Goal: Task Accomplishment & Management: Manage account settings

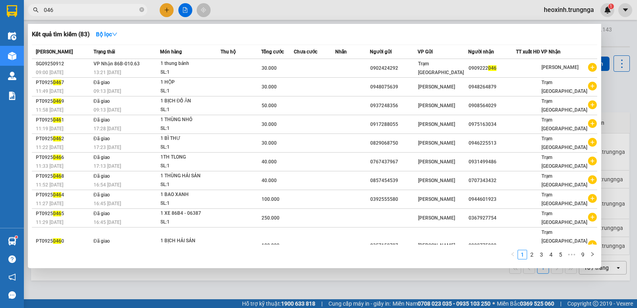
click at [192, 9] on div at bounding box center [318, 154] width 637 height 308
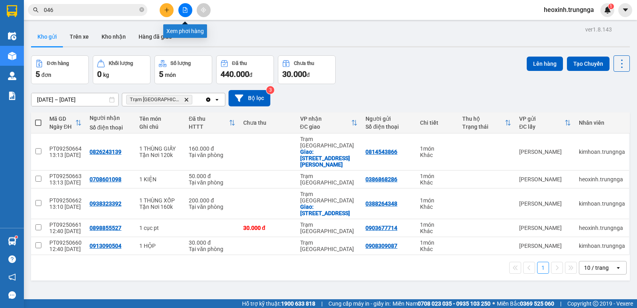
click at [187, 9] on icon "file-add" at bounding box center [185, 10] width 4 height 6
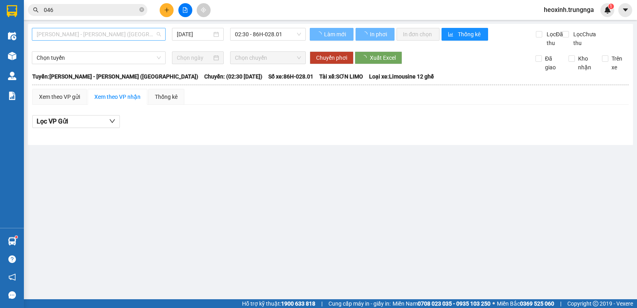
drag, startPoint x: 119, startPoint y: 36, endPoint x: 119, endPoint y: 52, distance: 16.3
click at [119, 37] on span "Phan Thiết - Hồ Chí Minh (Ghế)" at bounding box center [99, 34] width 124 height 12
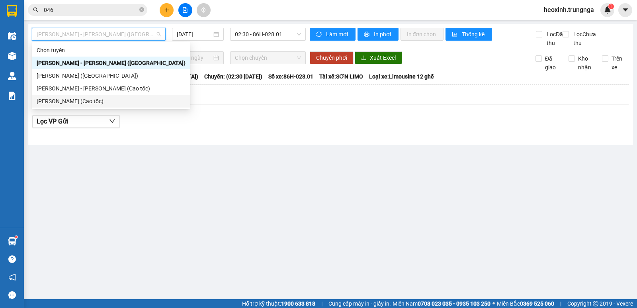
click at [117, 100] on div "Hồ Chí Minh - Phan Thiết (Cao tốc)" at bounding box center [111, 101] width 149 height 9
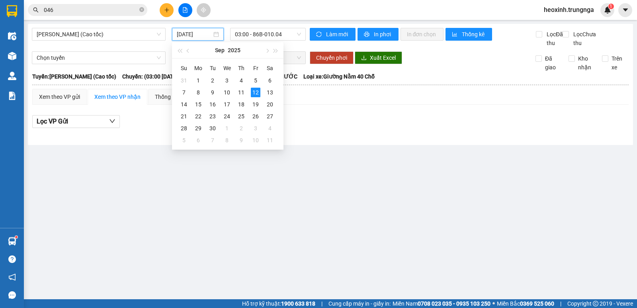
click at [194, 36] on input "12/09/2025" at bounding box center [194, 34] width 35 height 9
click at [241, 92] on div "11" at bounding box center [242, 93] width 10 height 10
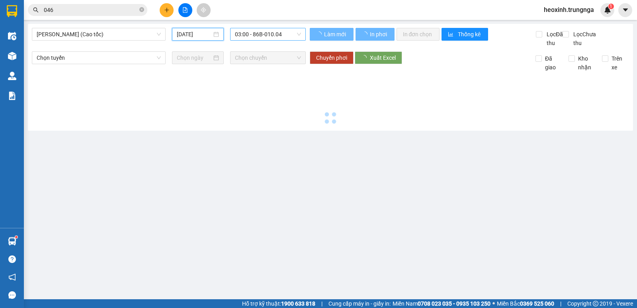
type input "11/09/2025"
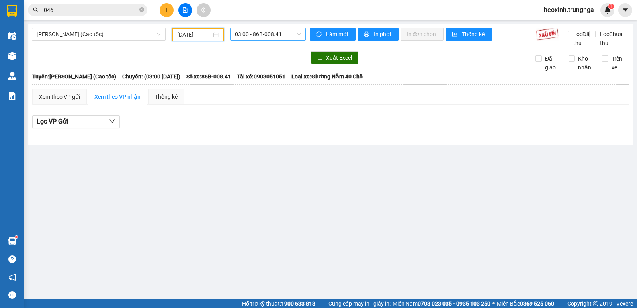
click at [266, 36] on span "03:00 - 86B-008.41" at bounding box center [268, 34] width 66 height 12
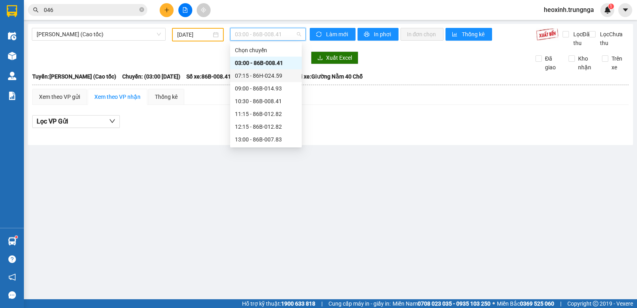
click at [259, 76] on div "07:15 - 86H-024.59" at bounding box center [266, 75] width 62 height 9
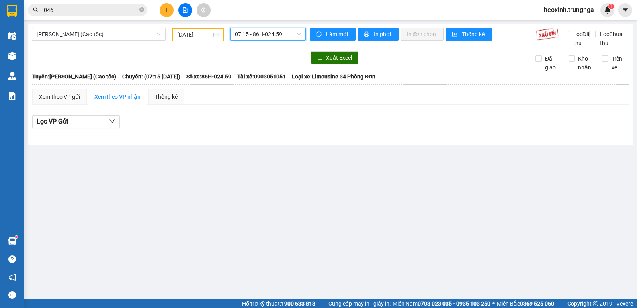
drag, startPoint x: 274, startPoint y: 34, endPoint x: 267, endPoint y: 55, distance: 21.7
click at [272, 37] on span "07:15 - 86H-024.59" at bounding box center [268, 34] width 66 height 12
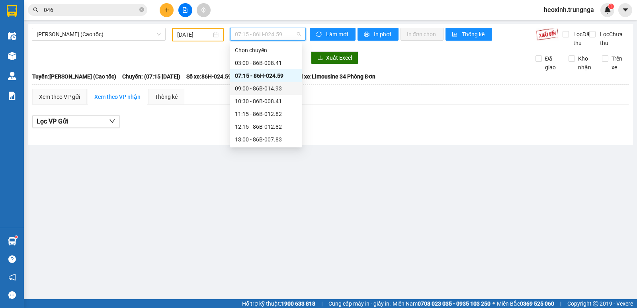
click at [268, 90] on div "09:00 - 86B-014.93" at bounding box center [266, 88] width 62 height 9
click at [280, 33] on span "09:00 - 86B-014.93" at bounding box center [268, 34] width 66 height 12
click at [285, 104] on div "10:30 - 86B-008.41" at bounding box center [266, 101] width 62 height 9
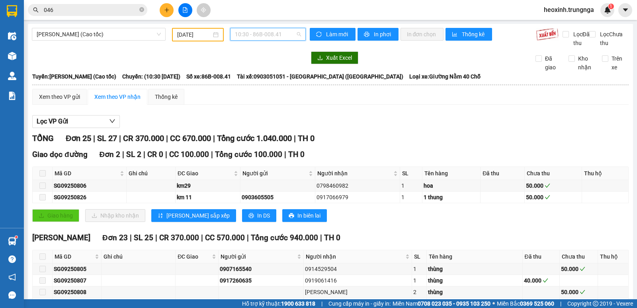
click at [273, 34] on span "10:30 - 86B-008.41" at bounding box center [268, 34] width 66 height 12
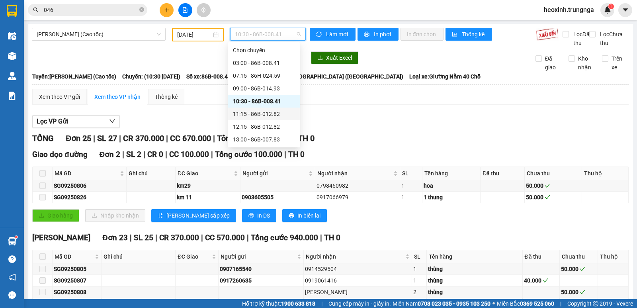
click at [282, 114] on div "11:15 - 86B-012.82" at bounding box center [264, 114] width 62 height 9
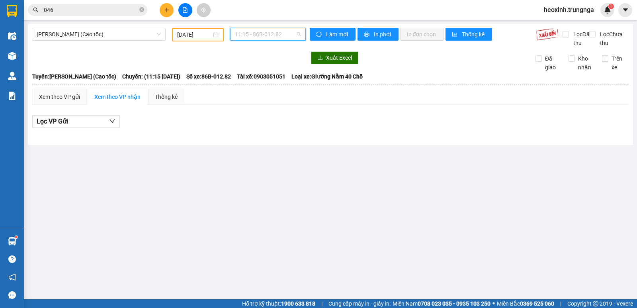
drag, startPoint x: 286, startPoint y: 33, endPoint x: 282, endPoint y: 77, distance: 44.5
click at [284, 35] on span "11:15 - 86B-012.82" at bounding box center [268, 34] width 66 height 12
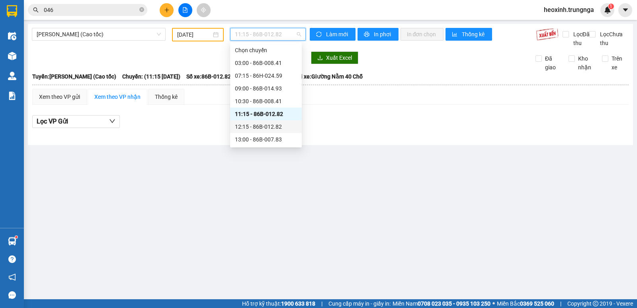
click at [277, 125] on div "12:15 - 86B-012.82" at bounding box center [266, 126] width 62 height 9
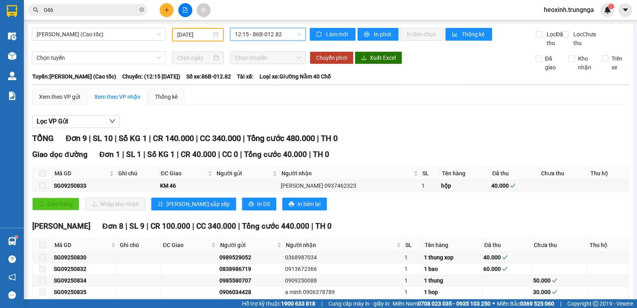
click at [278, 32] on span "12:15 - 86B-012.82" at bounding box center [268, 34] width 66 height 12
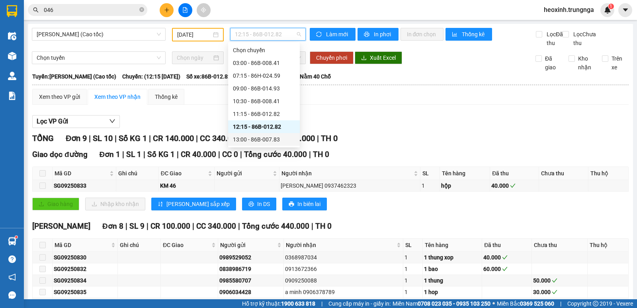
drag, startPoint x: 270, startPoint y: 139, endPoint x: 266, endPoint y: 140, distance: 4.5
click at [269, 139] on div "13:00 - 86B-007.83" at bounding box center [264, 139] width 62 height 9
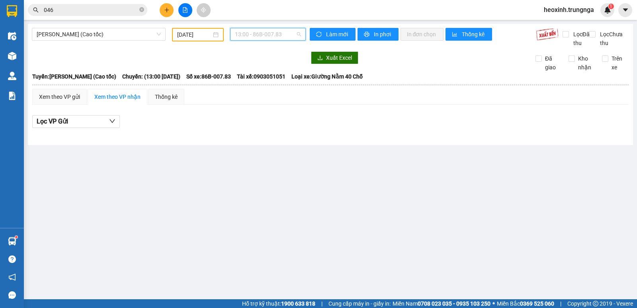
click at [279, 37] on span "13:00 - 86B-007.83" at bounding box center [268, 34] width 66 height 12
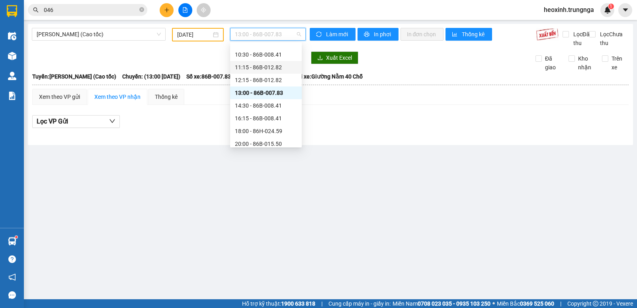
scroll to position [51, 0]
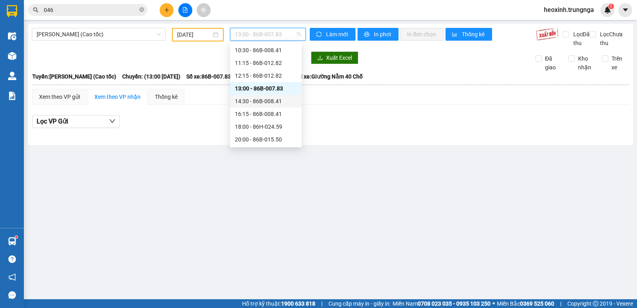
click at [278, 102] on div "14:30 - 86B-008.41" at bounding box center [266, 101] width 62 height 9
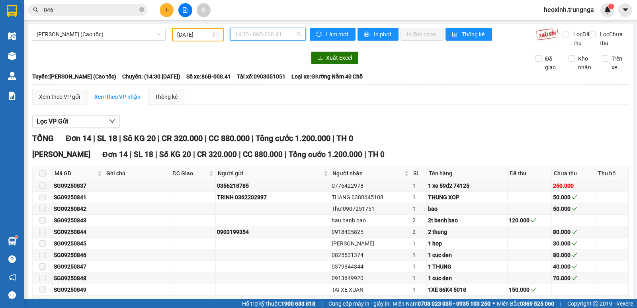
click at [274, 39] on span "14:30 - 86B-008.41" at bounding box center [268, 34] width 66 height 12
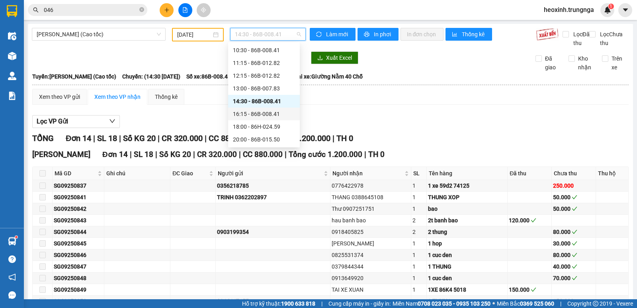
click at [262, 113] on div "16:15 - 86B-008.41" at bounding box center [264, 114] width 62 height 9
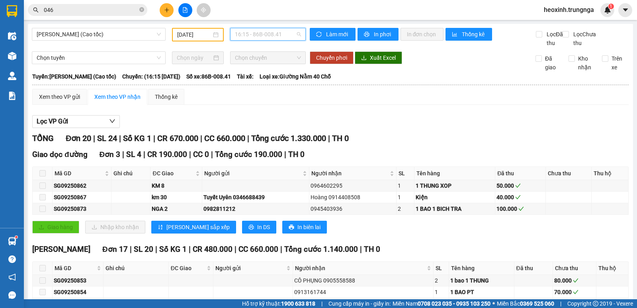
drag, startPoint x: 262, startPoint y: 31, endPoint x: 260, endPoint y: 77, distance: 46.2
click at [260, 34] on span "16:15 - 86B-008.41" at bounding box center [268, 34] width 66 height 12
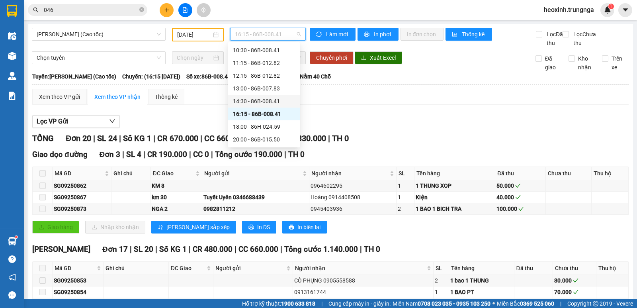
click at [261, 97] on div "14:30 - 86B-008.41" at bounding box center [264, 101] width 62 height 9
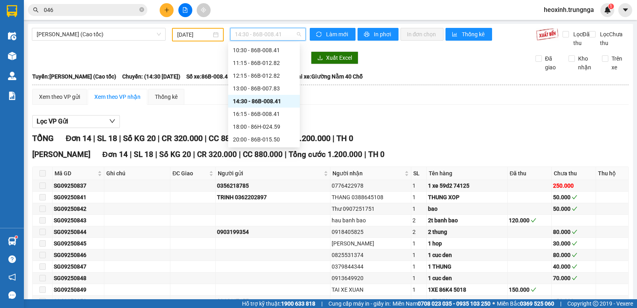
click at [262, 32] on span "14:30 - 86B-008.41" at bounding box center [268, 34] width 66 height 12
click at [266, 114] on div "16:15 - 86B-008.41" at bounding box center [264, 114] width 62 height 9
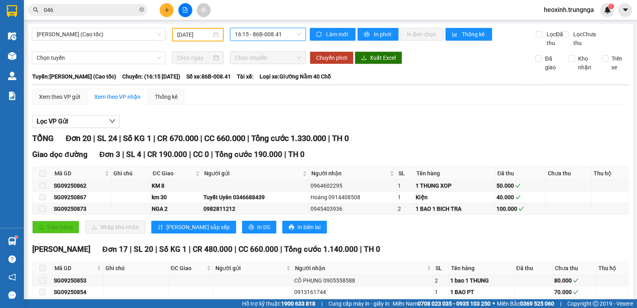
drag, startPoint x: 262, startPoint y: 34, endPoint x: 262, endPoint y: 38, distance: 4.4
click at [262, 33] on span "16:15 - 86B-008.41" at bounding box center [268, 34] width 66 height 12
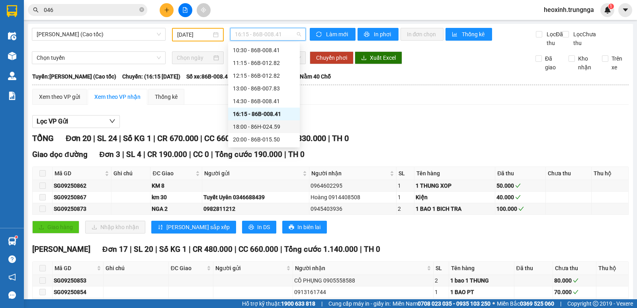
click at [280, 126] on div "18:00 - 86H-024.59" at bounding box center [264, 126] width 62 height 9
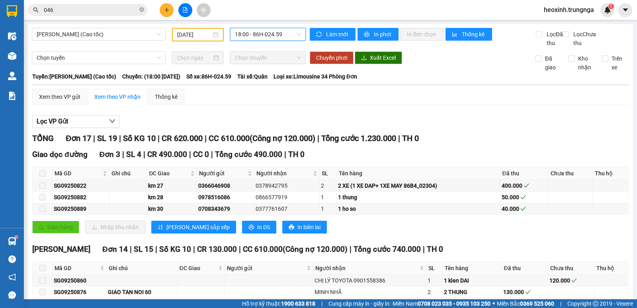
drag, startPoint x: 264, startPoint y: 37, endPoint x: 267, endPoint y: 45, distance: 8.1
click at [264, 37] on span "18:00 - 86H-024.59" at bounding box center [268, 34] width 66 height 12
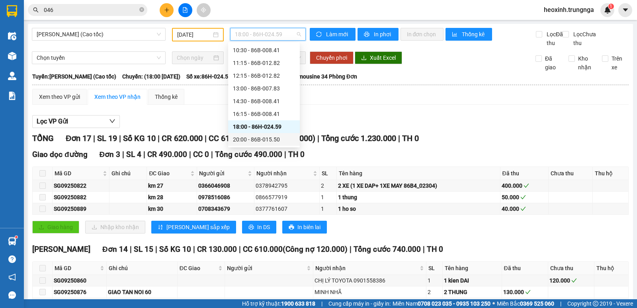
click at [278, 141] on div "20:00 - 86B-015.50" at bounding box center [264, 139] width 62 height 9
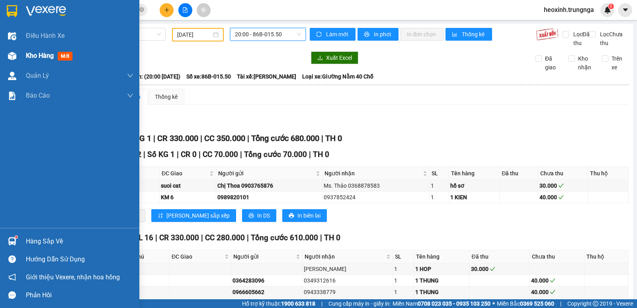
click at [12, 59] on img at bounding box center [12, 56] width 8 height 8
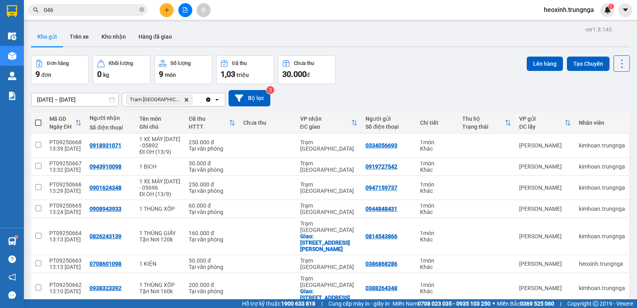
click at [572, 12] on span "heoxinh.trungnga" at bounding box center [569, 10] width 63 height 10
click at [556, 24] on span "Đăng xuất" at bounding box center [572, 24] width 47 height 9
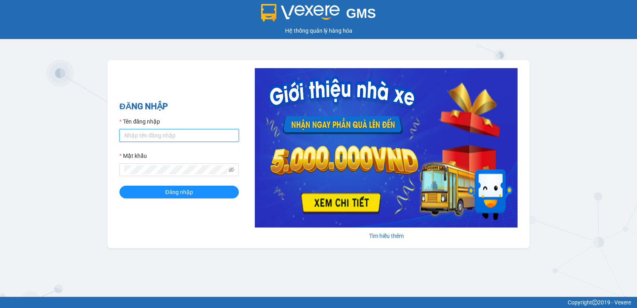
click at [167, 137] on input "Tên đăng nhập" at bounding box center [178, 135] width 119 height 13
type input "heoxinh.trungnga"
click at [119, 186] on button "Đăng nhập" at bounding box center [178, 192] width 119 height 13
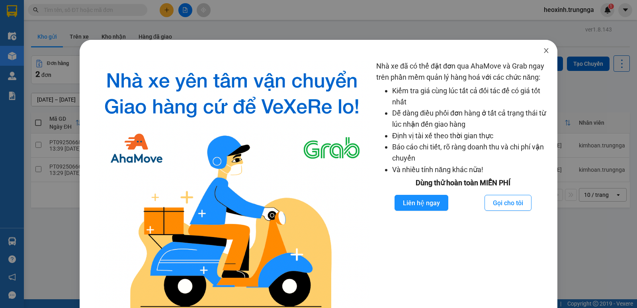
drag, startPoint x: 541, startPoint y: 49, endPoint x: 137, endPoint y: 10, distance: 406.6
click at [543, 49] on icon "close" at bounding box center [546, 50] width 6 height 6
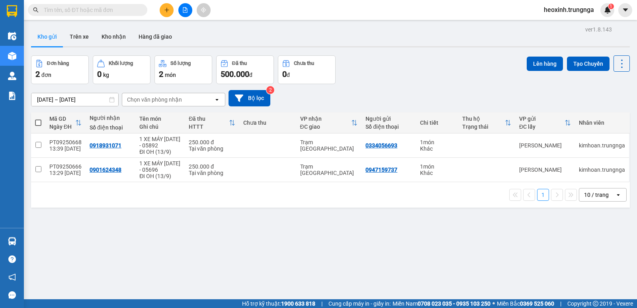
click at [67, 12] on input "text" at bounding box center [91, 10] width 94 height 9
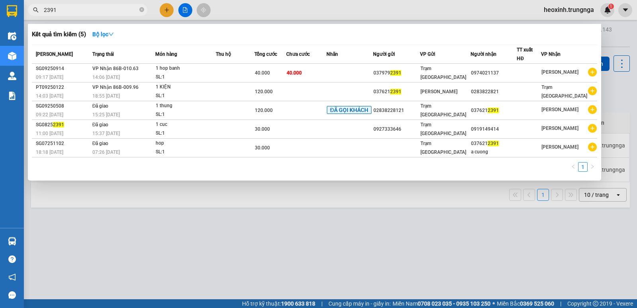
type input "2391"
click at [576, 9] on div at bounding box center [318, 154] width 637 height 308
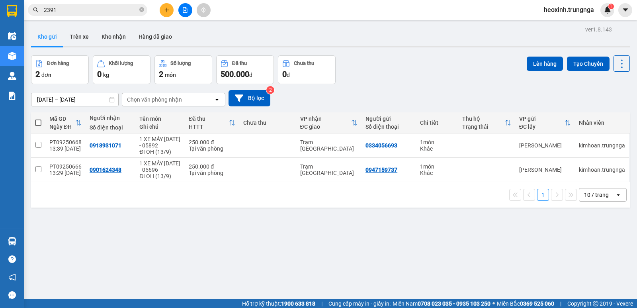
click at [576, 9] on span "heoxinh.trungnga" at bounding box center [569, 10] width 63 height 10
click at [566, 25] on span "Đăng xuất" at bounding box center [572, 24] width 47 height 9
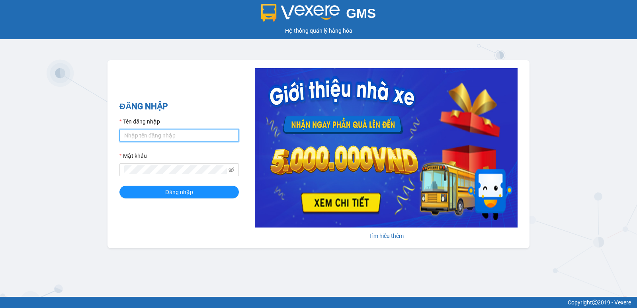
click at [213, 135] on input "Tên đăng nhập" at bounding box center [178, 135] width 119 height 13
type input "quynhquynh.trungnga"
click at [119, 186] on button "Đăng nhập" at bounding box center [178, 192] width 119 height 13
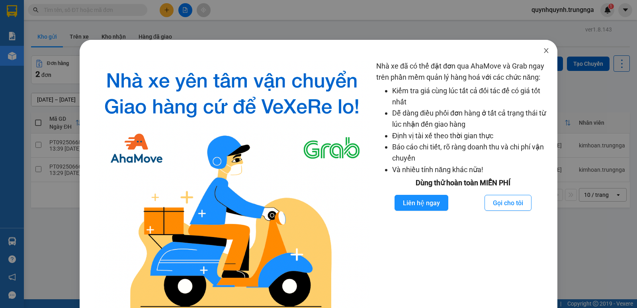
click at [546, 52] on span "Close" at bounding box center [546, 51] width 22 height 22
